Goal: Task Accomplishment & Management: Use online tool/utility

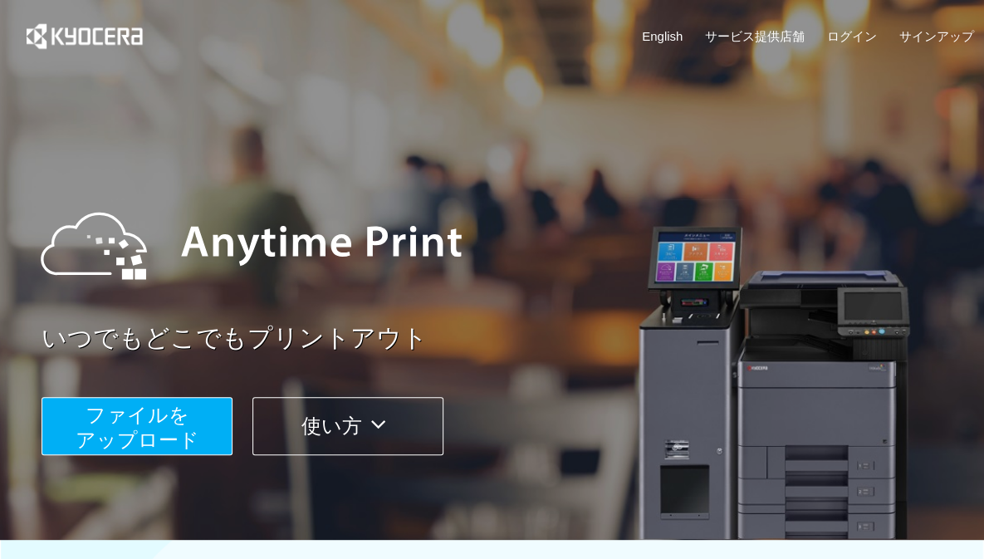
click at [198, 430] on button "ファイルを ​​アップロード" at bounding box center [137, 426] width 191 height 58
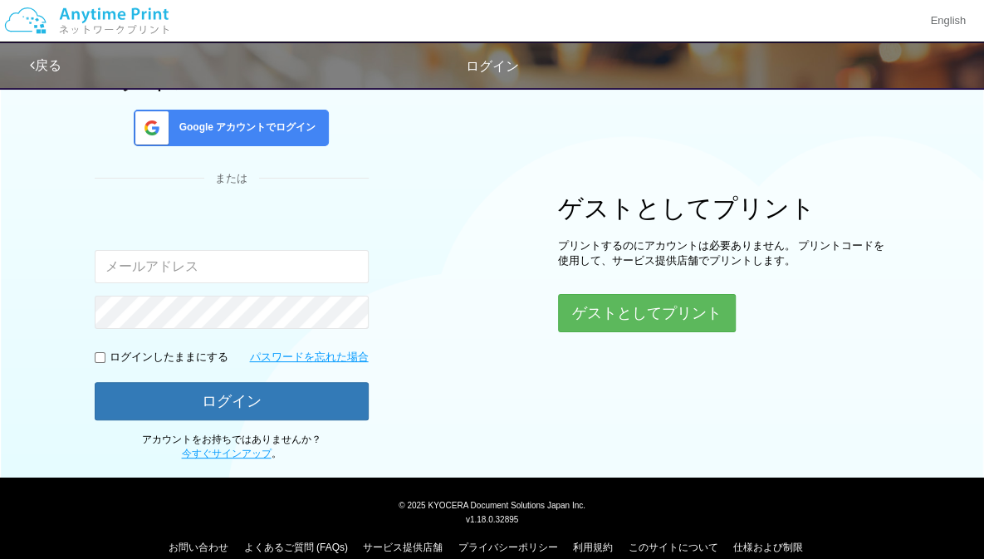
scroll to position [112, 0]
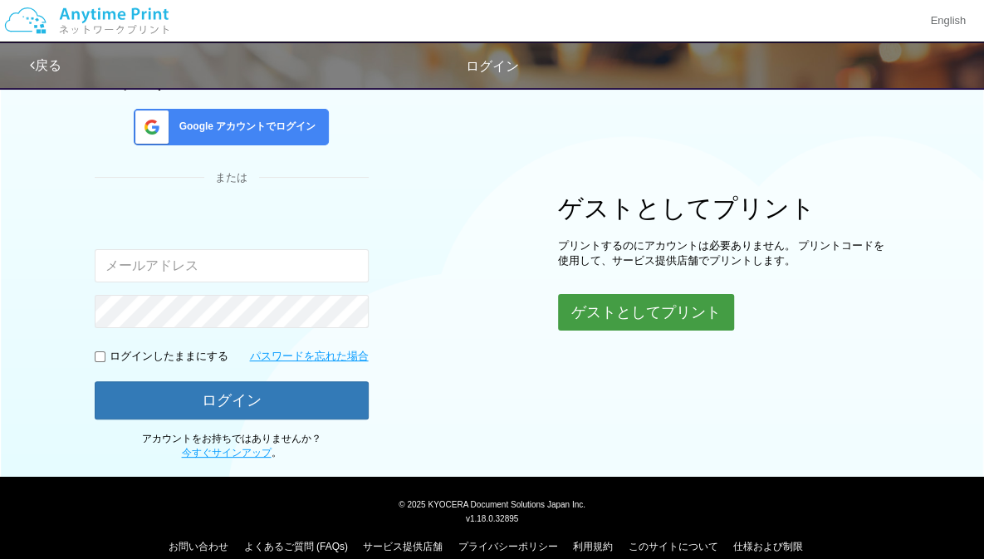
click at [592, 321] on button "ゲストとしてプリント" at bounding box center [646, 312] width 176 height 37
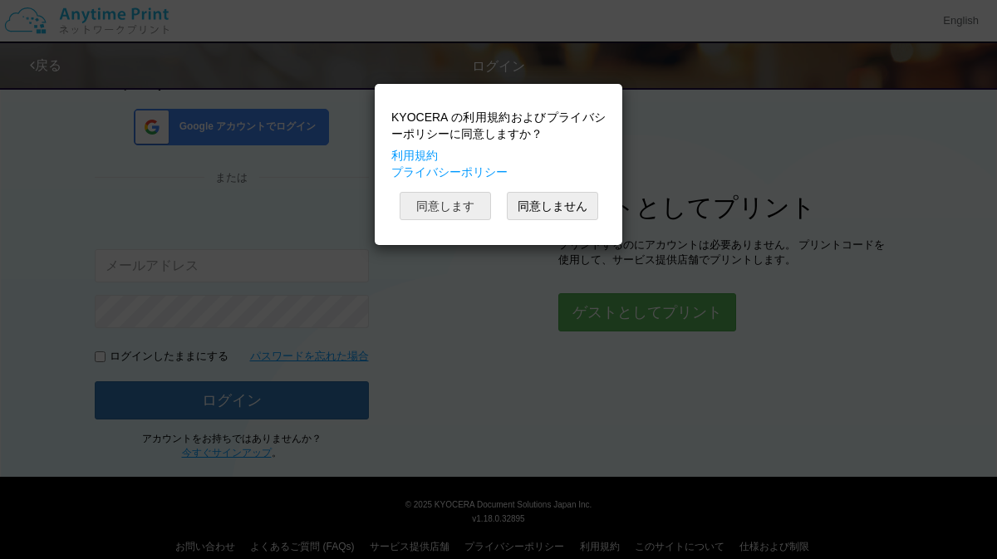
click at [457, 211] on button "同意します" at bounding box center [445, 206] width 91 height 28
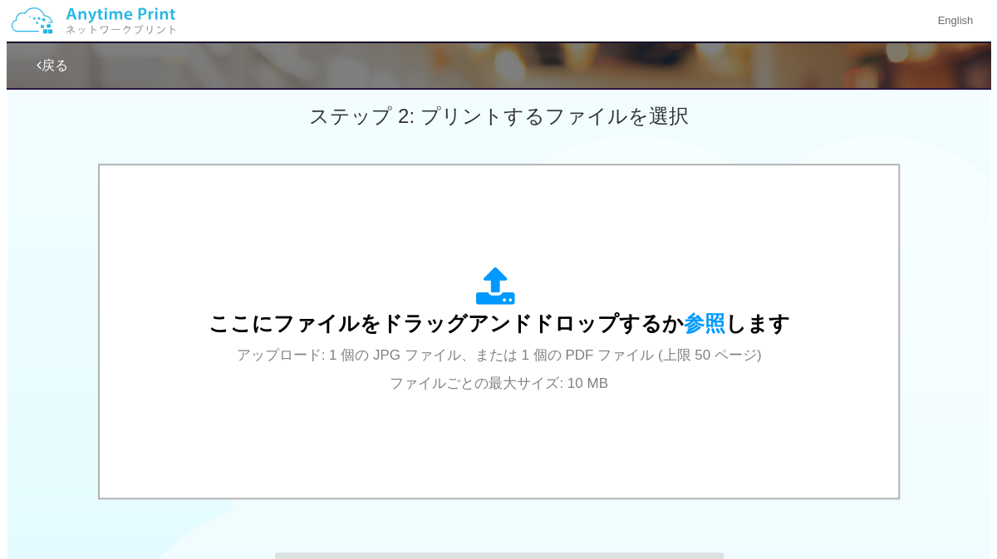
scroll to position [489, 0]
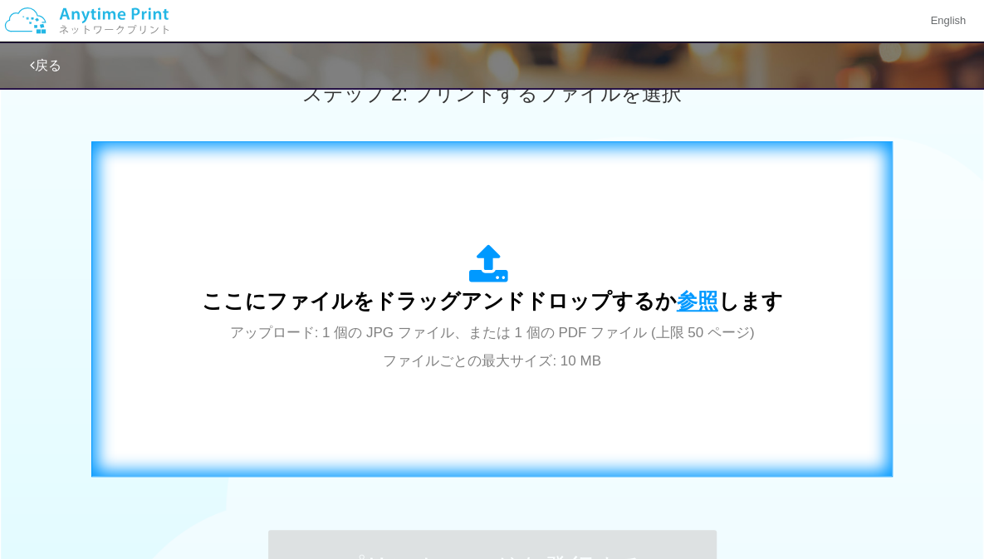
click at [686, 290] on span "参照" at bounding box center [698, 300] width 42 height 23
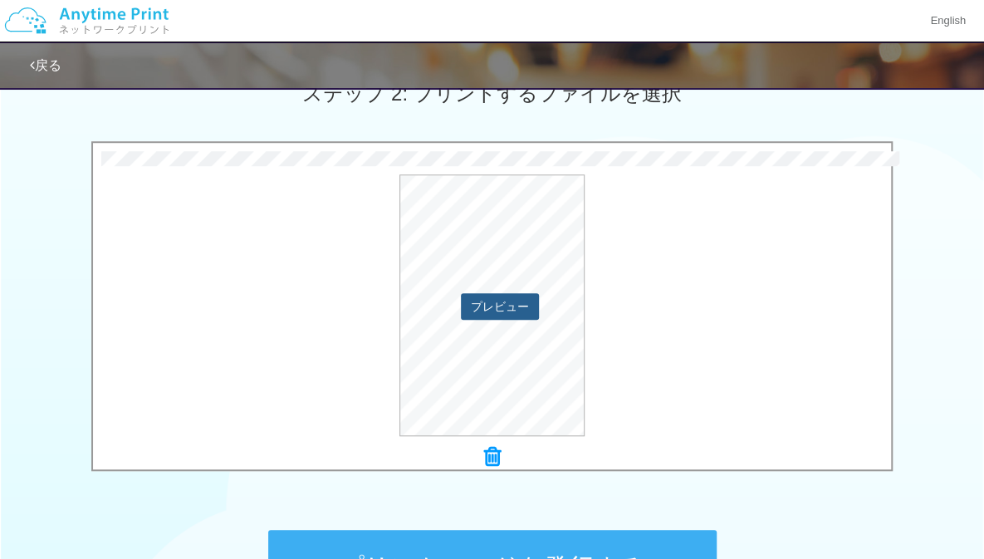
click at [535, 312] on button "プレビュー" at bounding box center [500, 306] width 78 height 27
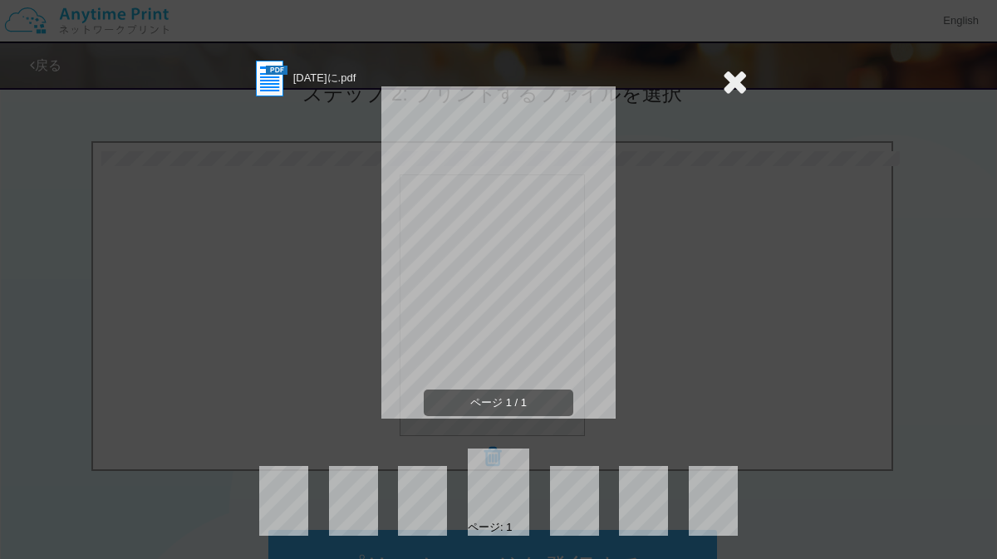
click at [739, 78] on icon at bounding box center [735, 81] width 26 height 33
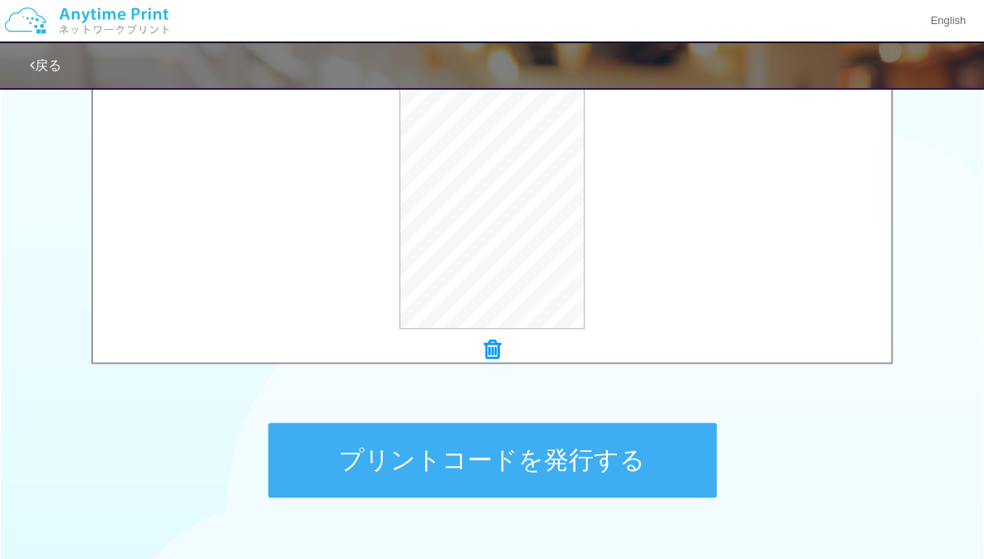
scroll to position [611, 0]
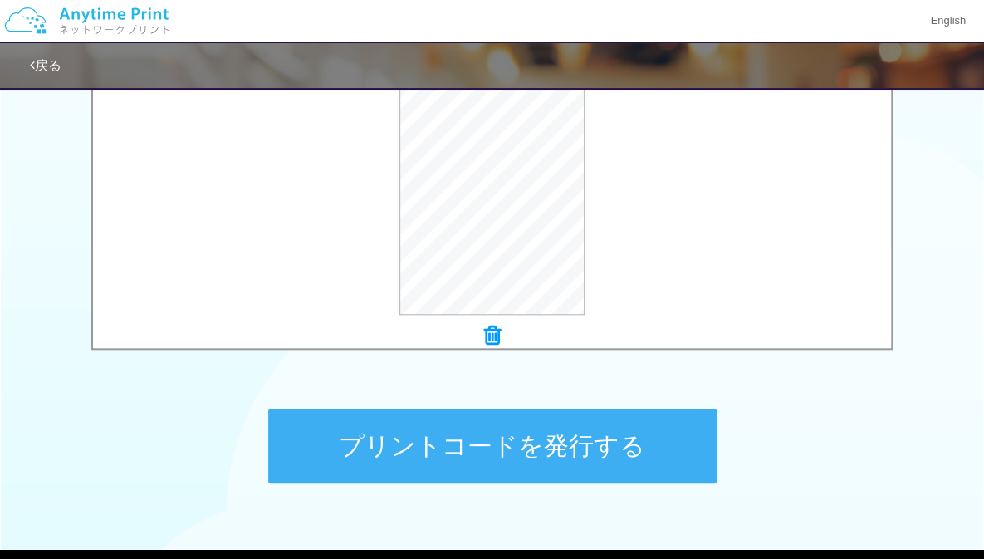
click at [626, 471] on button "プリントコードを発行する" at bounding box center [492, 446] width 449 height 75
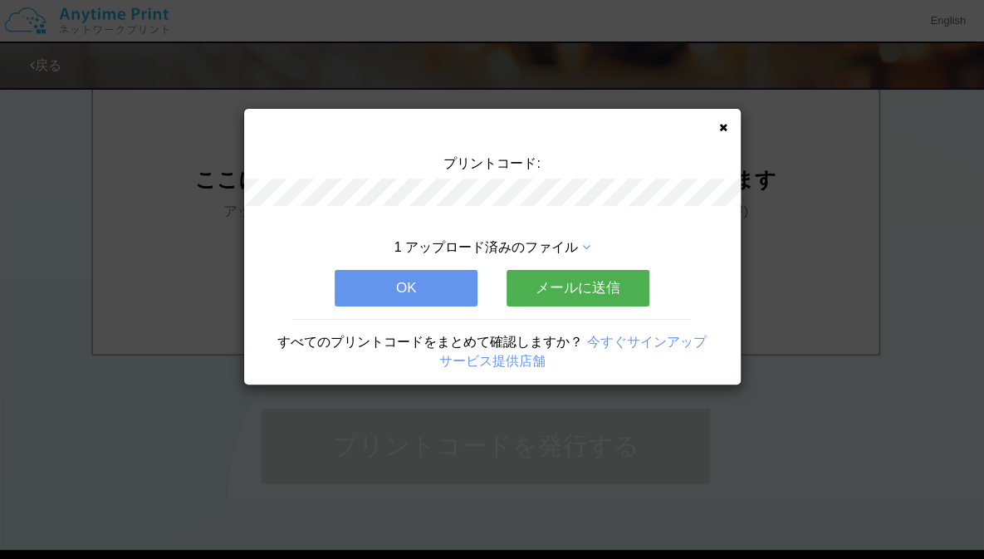
scroll to position [0, 0]
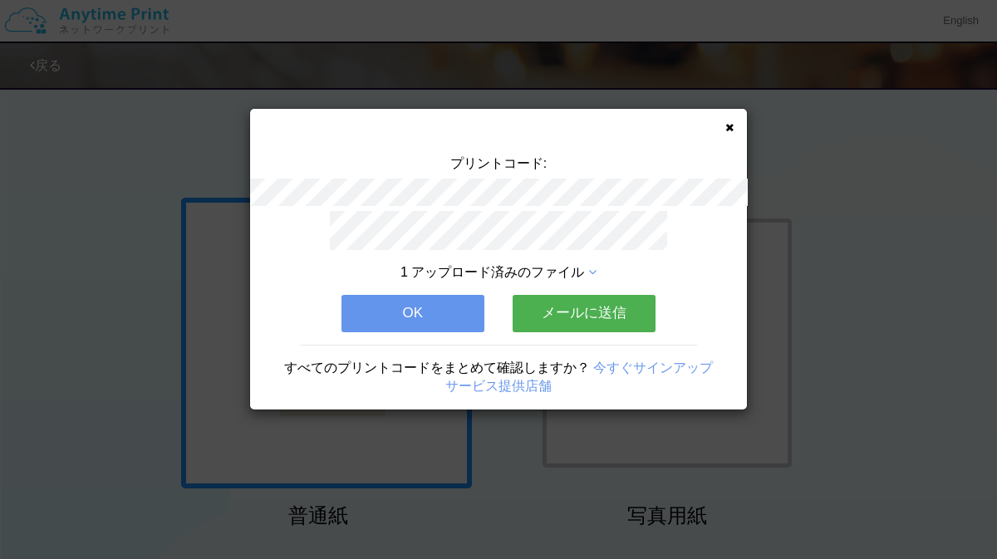
click at [726, 124] on icon at bounding box center [729, 127] width 8 height 11
